Goal: Information Seeking & Learning: Learn about a topic

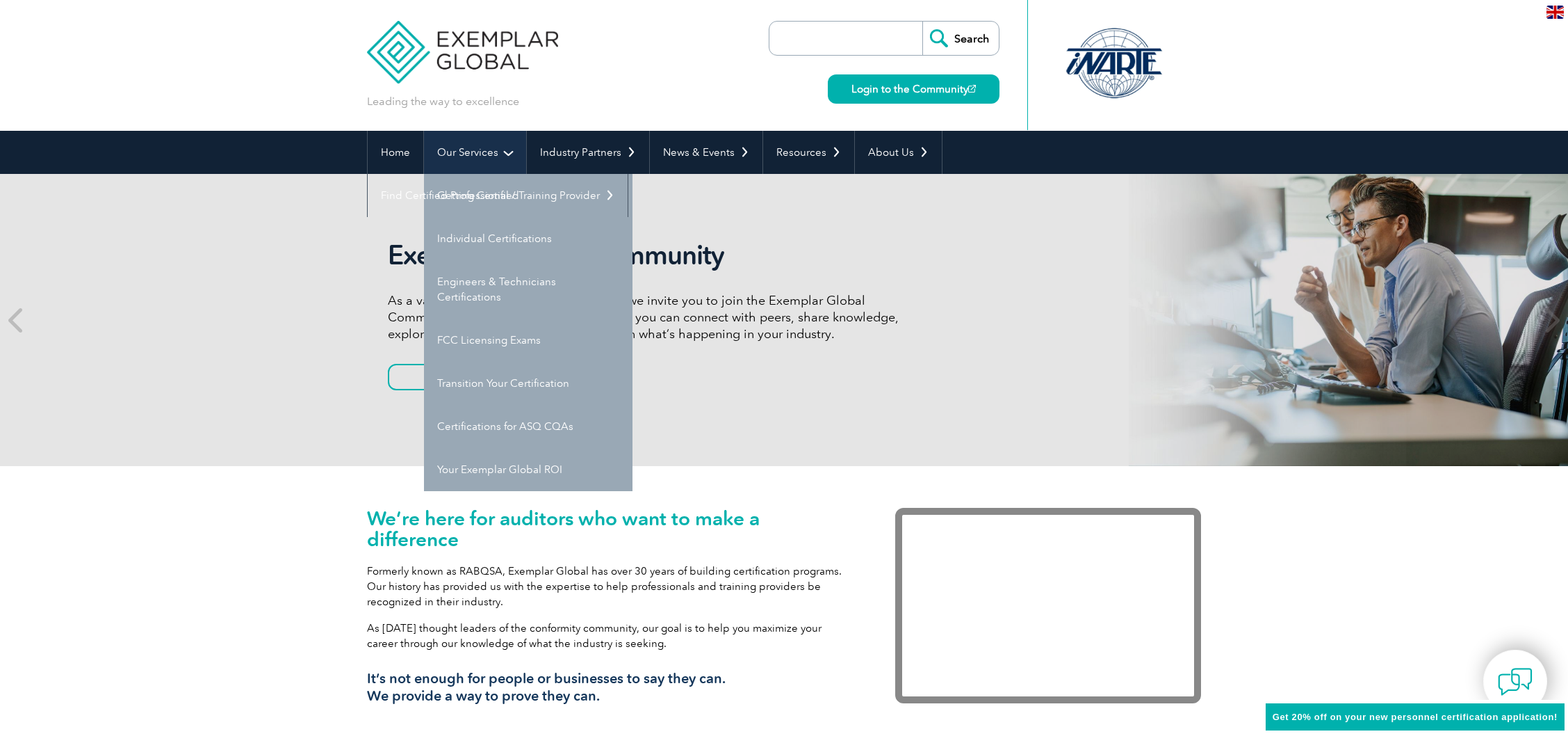
click at [481, 155] on link "Our Services" at bounding box center [474, 152] width 102 height 43
click at [486, 231] on link "Individual Certifications" at bounding box center [528, 238] width 209 height 43
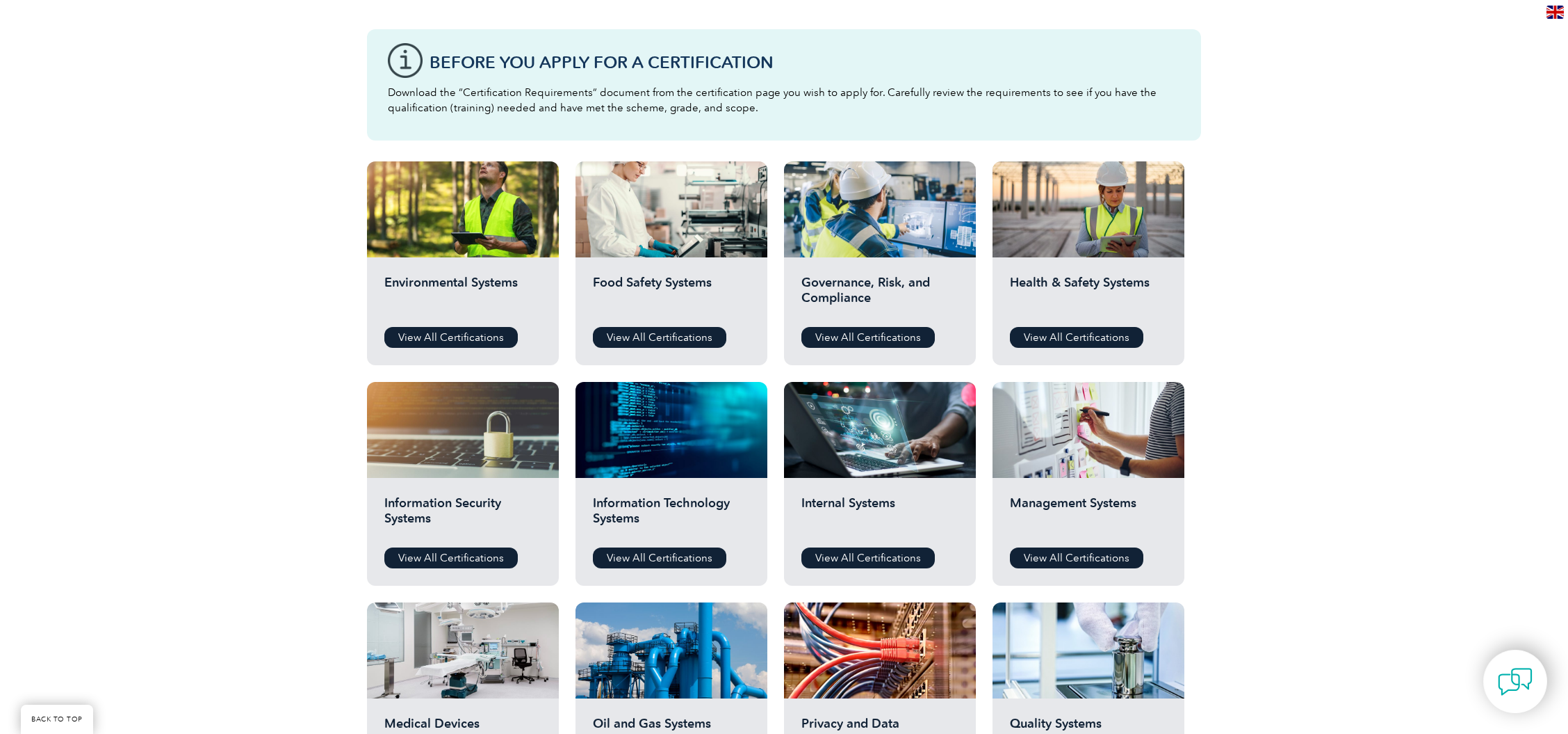
scroll to position [371, 0]
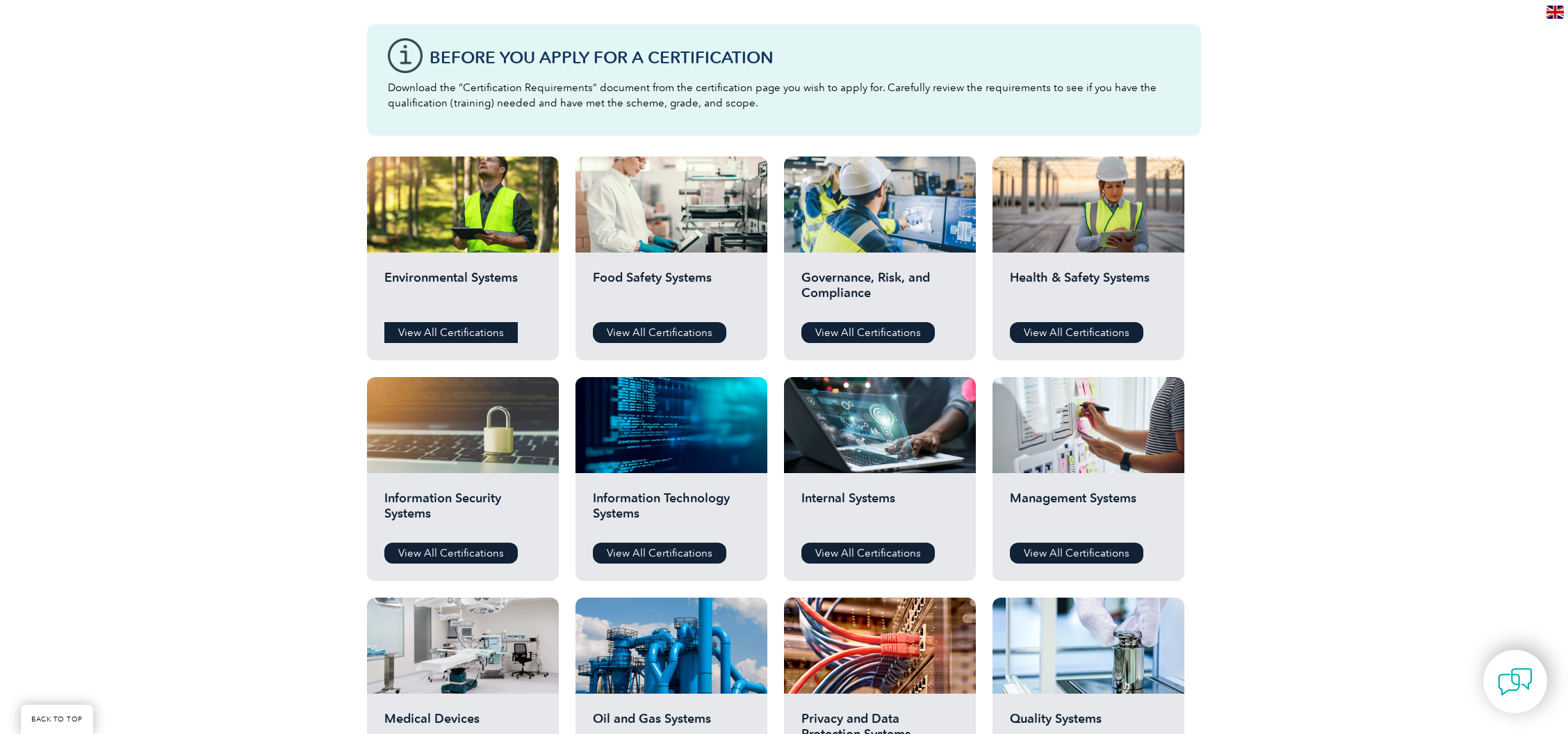
click at [420, 322] on link "View All Certifications" at bounding box center [451, 332] width 134 height 20
